Goal: Task Accomplishment & Management: Manage account settings

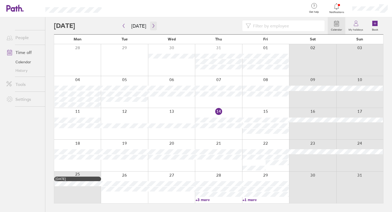
click at [151, 27] on icon "button" at bounding box center [153, 26] width 4 height 4
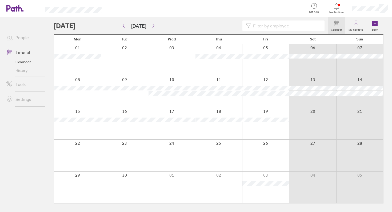
click at [125, 152] on div at bounding box center [124, 156] width 47 height 32
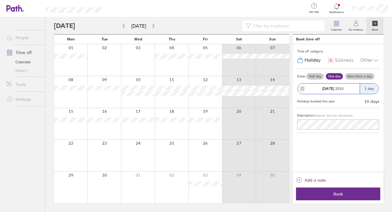
click at [369, 88] on div "1 day" at bounding box center [369, 89] width 19 height 10
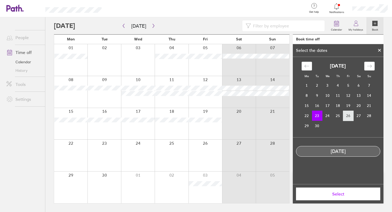
click at [349, 115] on td "26" at bounding box center [348, 116] width 10 height 10
click at [318, 113] on td "23" at bounding box center [317, 116] width 10 height 10
click at [334, 199] on button "Select" at bounding box center [338, 194] width 84 height 13
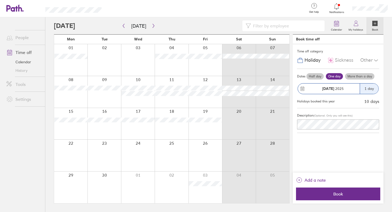
click at [373, 91] on div "1 day" at bounding box center [369, 89] width 19 height 10
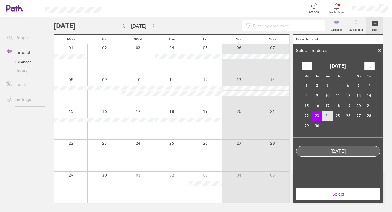
click at [330, 116] on td "24" at bounding box center [327, 116] width 10 height 10
click at [377, 50] on div at bounding box center [379, 50] width 8 height 9
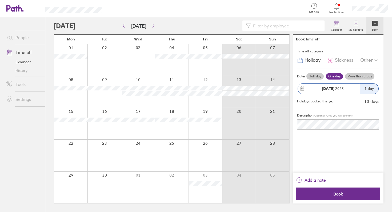
click at [368, 91] on div "1 day" at bounding box center [369, 89] width 19 height 10
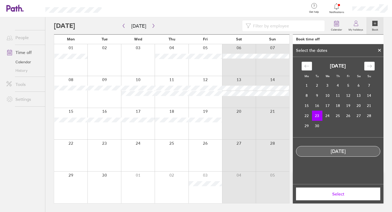
click at [380, 50] on icon at bounding box center [379, 50] width 2 height 2
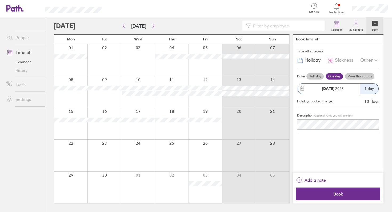
click at [354, 76] on label "More than a day" at bounding box center [359, 76] width 29 height 6
click at [0, 0] on input "More than a day" at bounding box center [0, 0] width 0 height 0
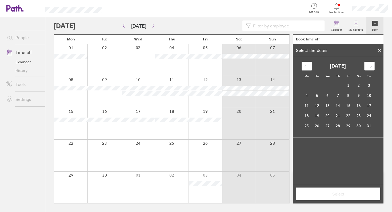
click at [369, 67] on icon "Move forward to switch to the next month." at bounding box center [369, 66] width 5 height 5
click at [316, 115] on td "23" at bounding box center [317, 116] width 10 height 10
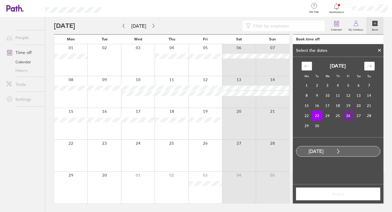
click at [348, 116] on td "26" at bounding box center [348, 116] width 10 height 10
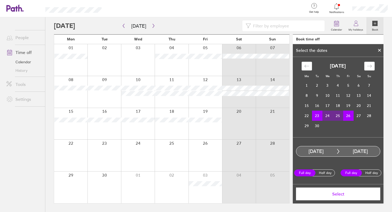
click at [337, 197] on button "Select" at bounding box center [338, 194] width 84 height 13
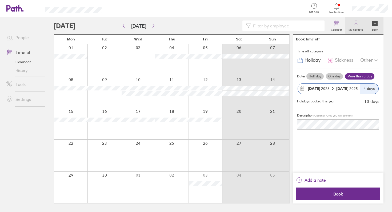
click at [355, 31] on label "My holidays" at bounding box center [355, 29] width 21 height 5
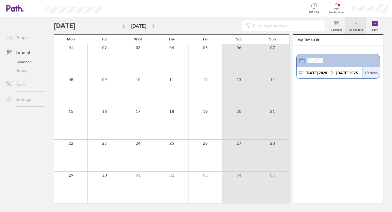
click at [25, 37] on link "People" at bounding box center [23, 37] width 43 height 11
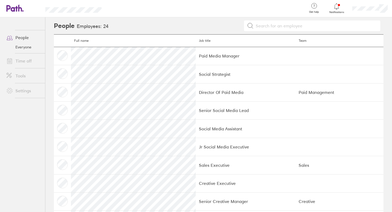
click at [23, 60] on link "Time off" at bounding box center [23, 61] width 43 height 11
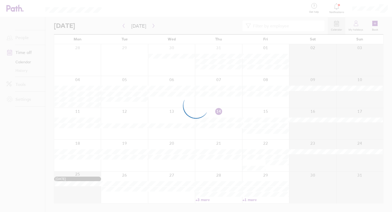
click at [319, 11] on div at bounding box center [196, 106] width 392 height 212
click at [335, 9] on div at bounding box center [196, 106] width 392 height 212
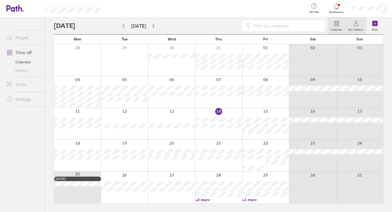
click at [357, 26] on icon at bounding box center [356, 23] width 6 height 6
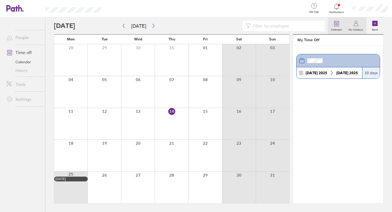
click at [341, 25] on link "Calendar" at bounding box center [337, 25] width 18 height 17
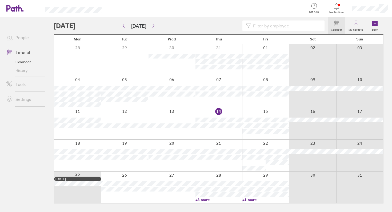
click at [339, 14] on div "Notifications" at bounding box center [336, 8] width 23 height 17
click at [338, 9] on div at bounding box center [336, 6] width 17 height 7
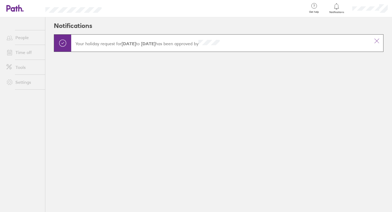
click at [10, 33] on link "People" at bounding box center [23, 37] width 43 height 11
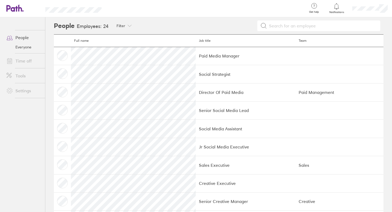
click at [66, 55] on td at bounding box center [62, 56] width 17 height 18
click at [18, 62] on link "Time off" at bounding box center [23, 61] width 43 height 11
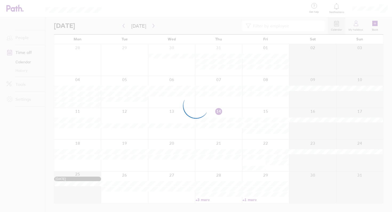
click at [353, 29] on div at bounding box center [196, 106] width 392 height 212
click at [381, 10] on div at bounding box center [196, 106] width 392 height 212
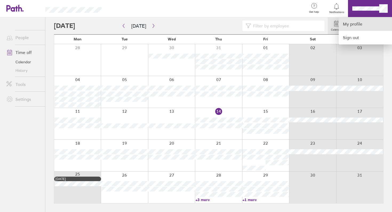
click at [357, 26] on link "My profile" at bounding box center [365, 24] width 53 height 14
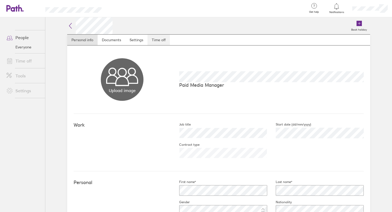
click at [161, 42] on link "Time off" at bounding box center [158, 40] width 22 height 11
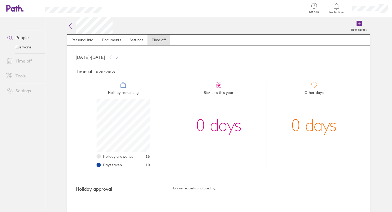
scroll to position [1, 0]
click at [119, 57] on icon at bounding box center [117, 56] width 4 height 4
click at [112, 57] on icon at bounding box center [110, 56] width 4 height 4
click at [115, 41] on link "Documents" at bounding box center [112, 39] width 28 height 11
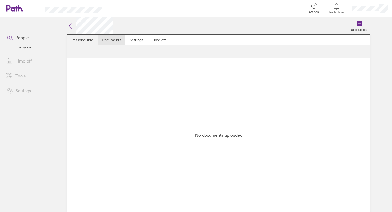
click at [86, 43] on link "Personal info" at bounding box center [82, 40] width 30 height 11
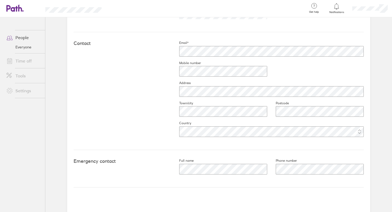
scroll to position [224, 0]
